Goal: Information Seeking & Learning: Learn about a topic

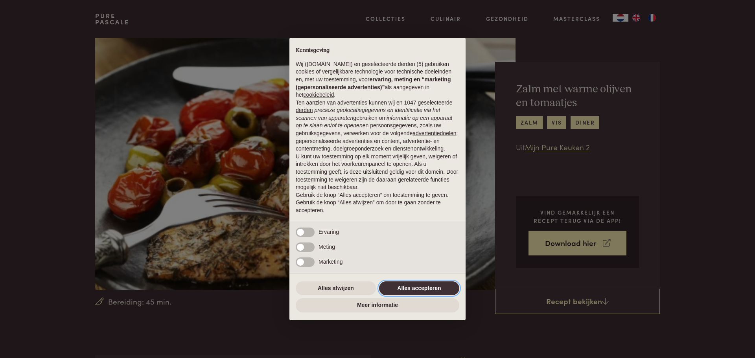
click at [401, 287] on button "Alles accepteren" at bounding box center [419, 289] width 80 height 14
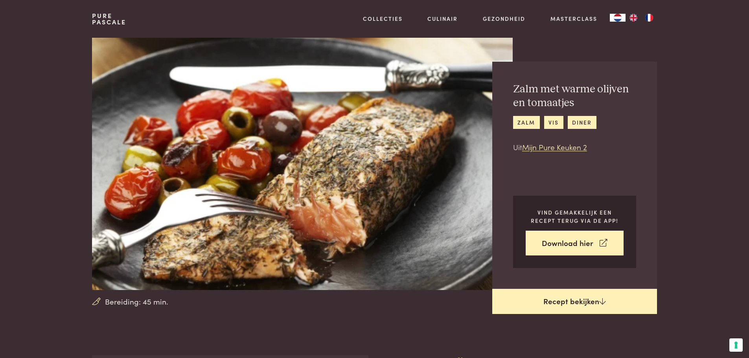
click at [571, 302] on link "Recept bekijken" at bounding box center [574, 301] width 165 height 25
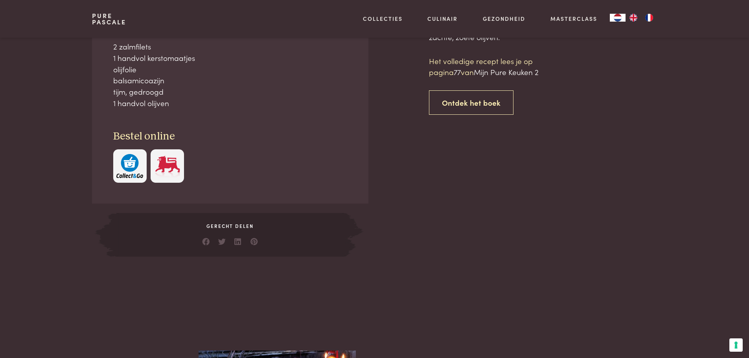
scroll to position [355, 0]
click at [492, 112] on link "Ontdek het boek" at bounding box center [471, 102] width 85 height 25
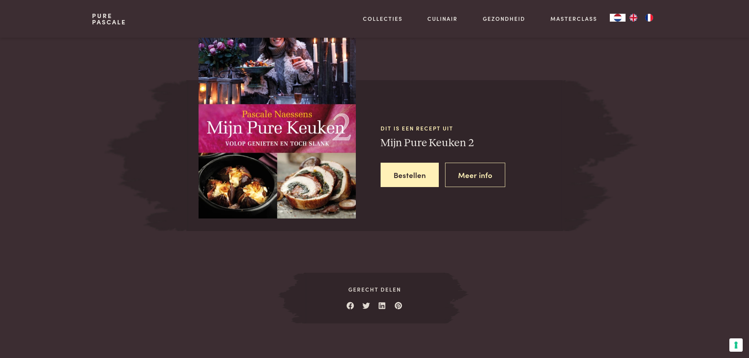
scroll to position [695, 0]
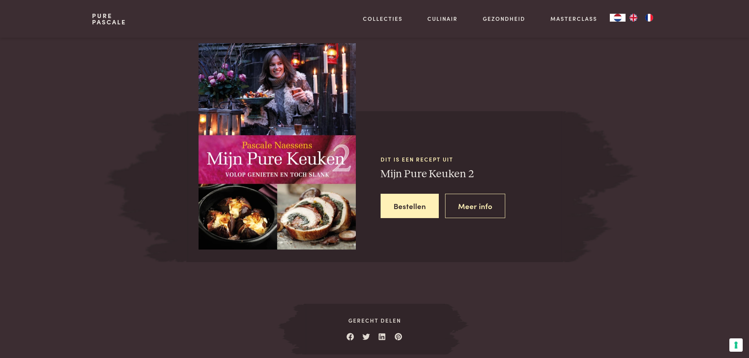
scroll to position [655, 0]
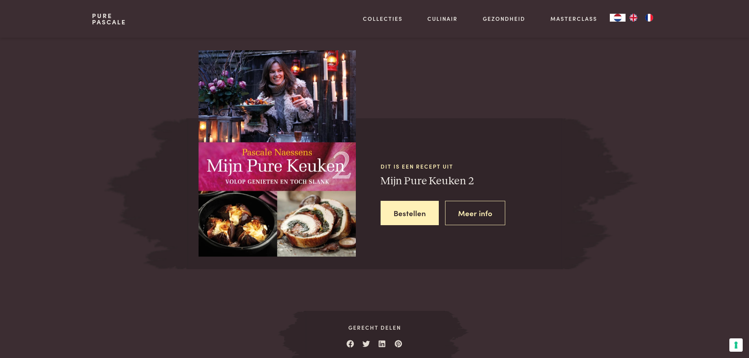
scroll to position [355, 0]
